Goal: Transaction & Acquisition: Obtain resource

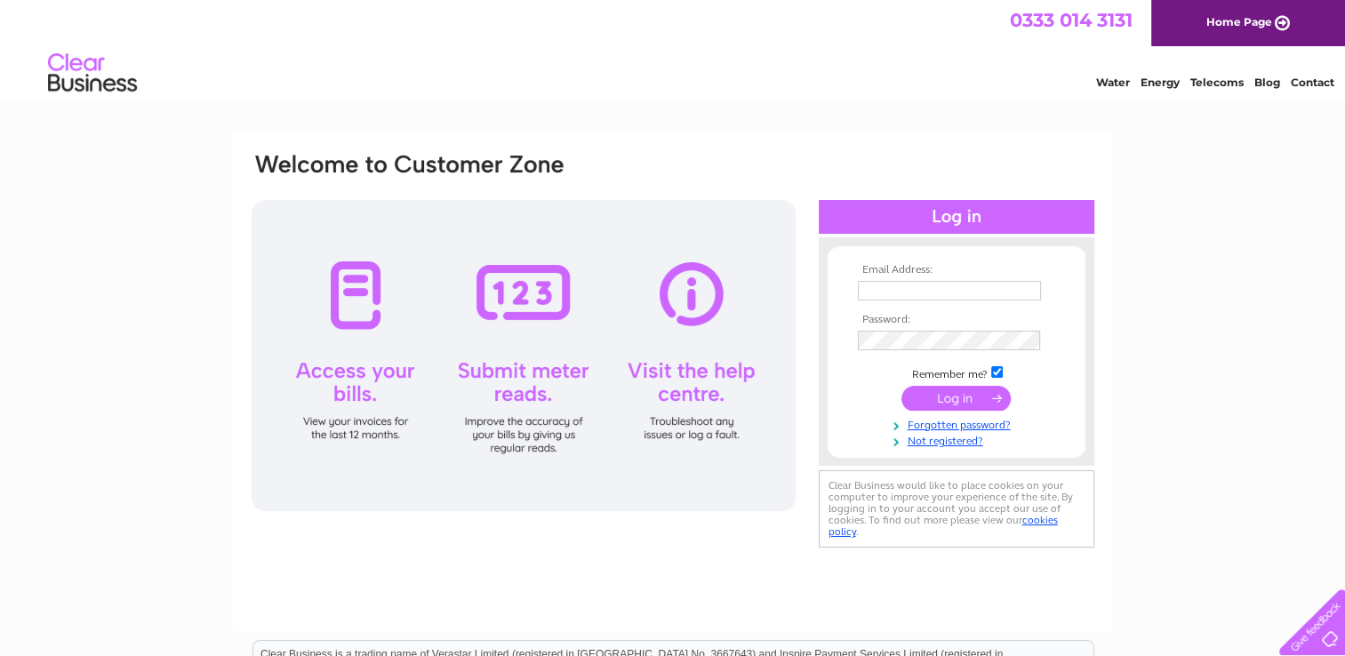
type input "admin@restormelmachine.com"
click at [976, 395] on input "submit" at bounding box center [955, 398] width 109 height 25
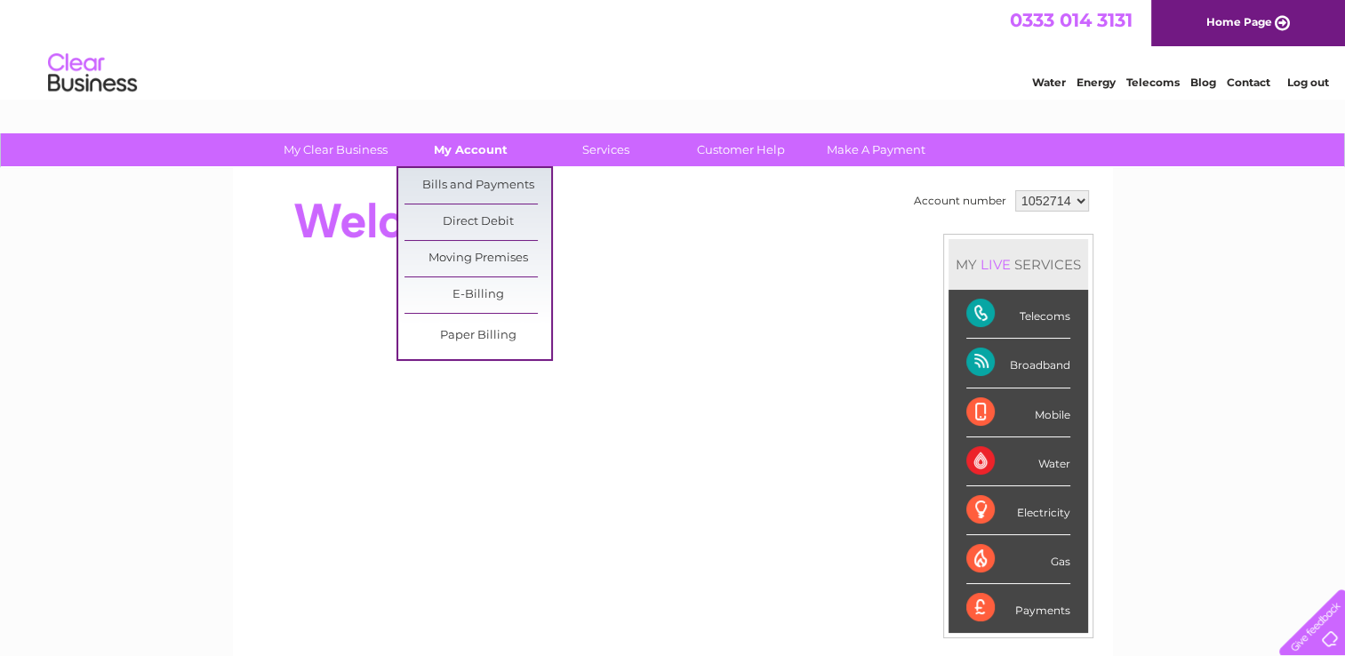
click at [469, 140] on link "My Account" at bounding box center [470, 149] width 147 height 33
click at [459, 180] on link "Bills and Payments" at bounding box center [477, 186] width 147 height 36
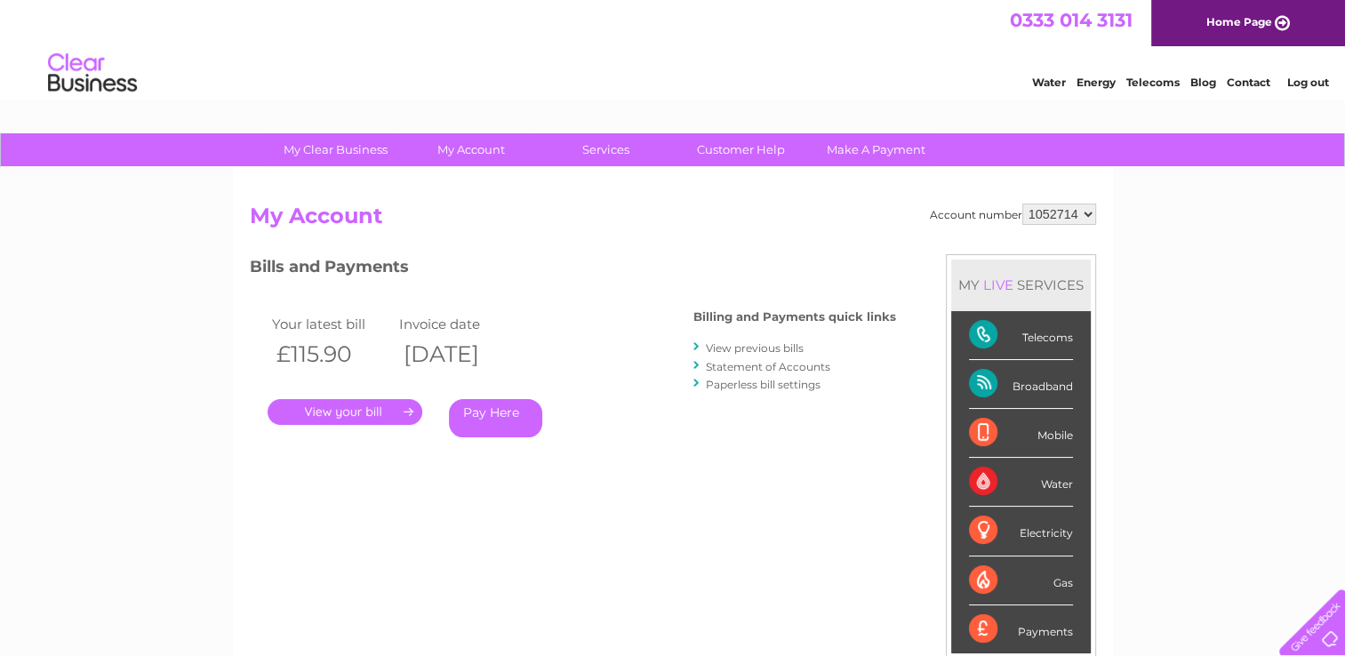
click at [368, 408] on link "." at bounding box center [345, 412] width 155 height 26
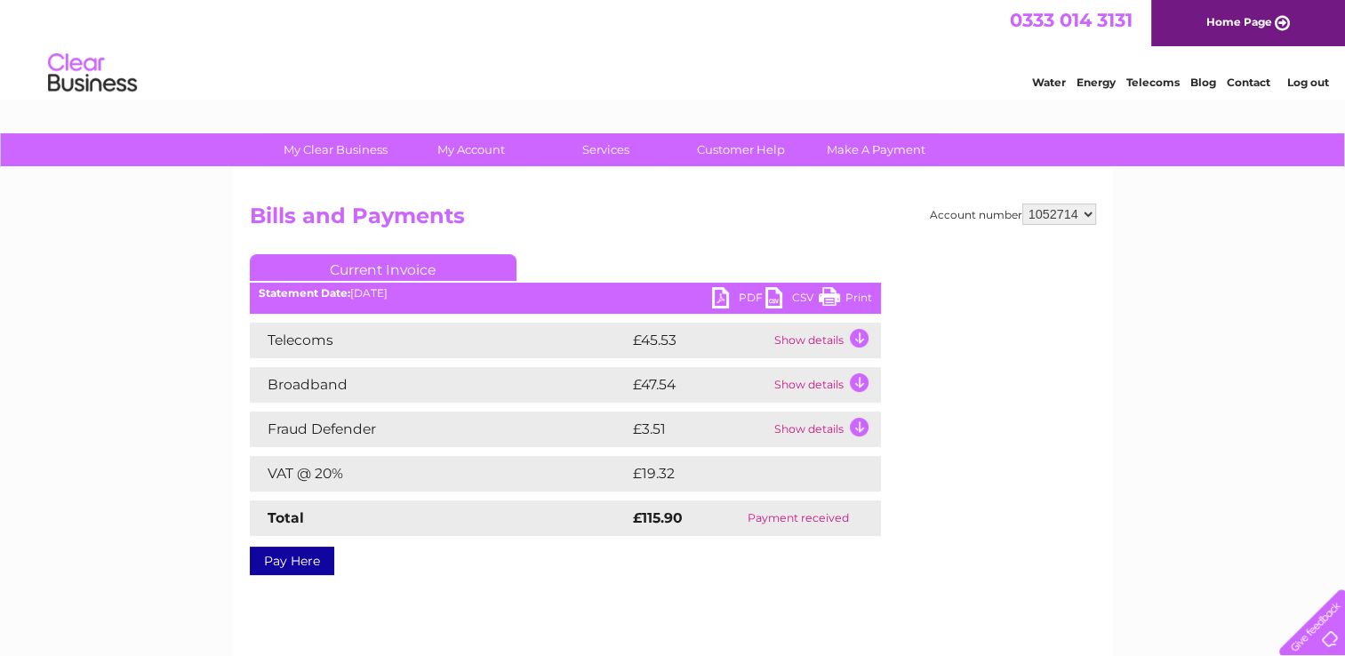
click at [742, 295] on link "PDF" at bounding box center [738, 300] width 53 height 26
